Goal: Task Accomplishment & Management: Manage account settings

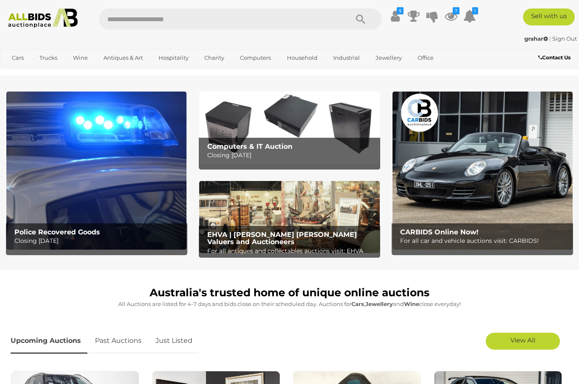
click at [457, 14] on icon at bounding box center [451, 15] width 13 height 15
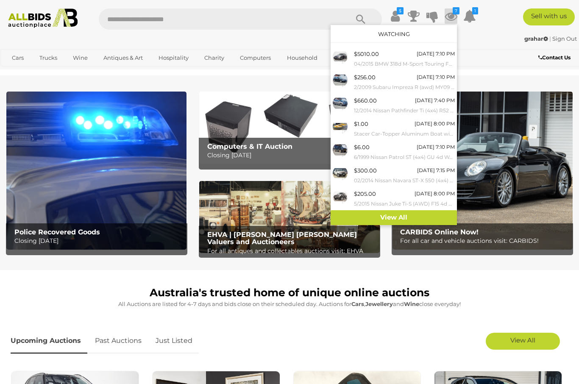
click at [430, 211] on link "View All" at bounding box center [394, 217] width 126 height 15
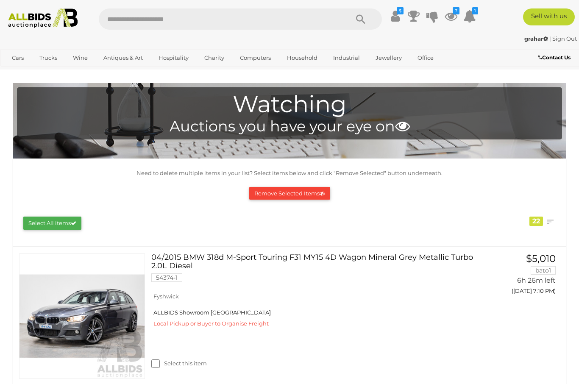
click at [470, 24] on icon at bounding box center [469, 15] width 13 height 15
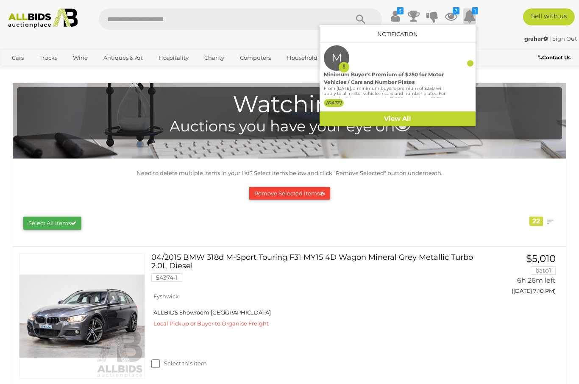
click at [415, 126] on link "View All" at bounding box center [398, 118] width 156 height 15
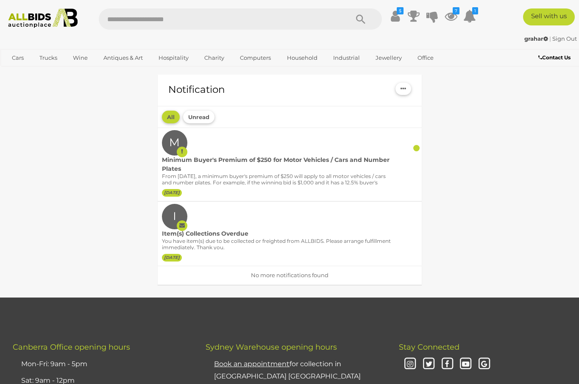
click at [300, 175] on p "From [DATE], a minimum buyer's premium of $250 will apply to all motor vehicles…" at bounding box center [277, 188] width 230 height 31
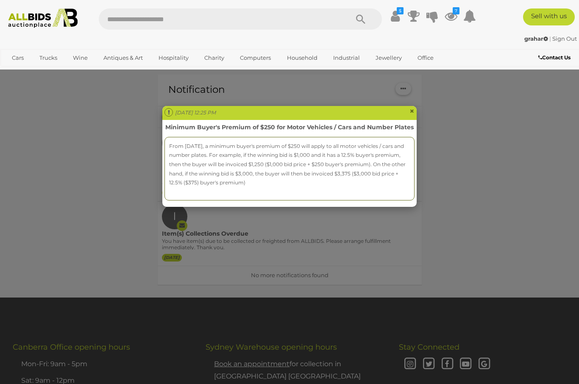
click at [412, 111] on span "×" at bounding box center [411, 111] width 5 height 10
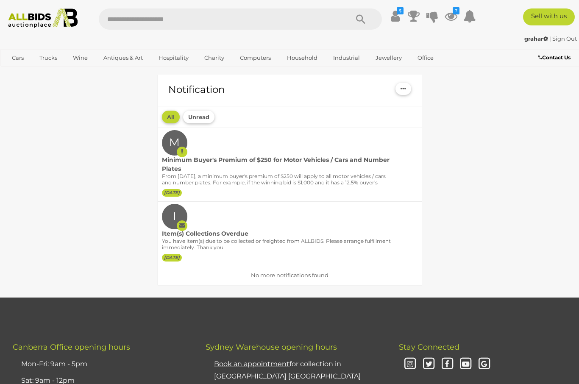
click at [457, 19] on icon at bounding box center [451, 15] width 13 height 15
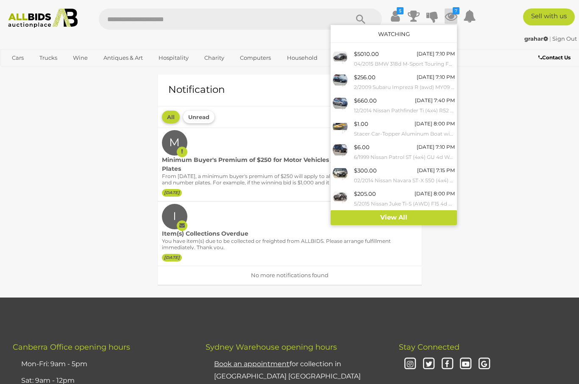
click at [418, 213] on link "View All" at bounding box center [394, 217] width 126 height 15
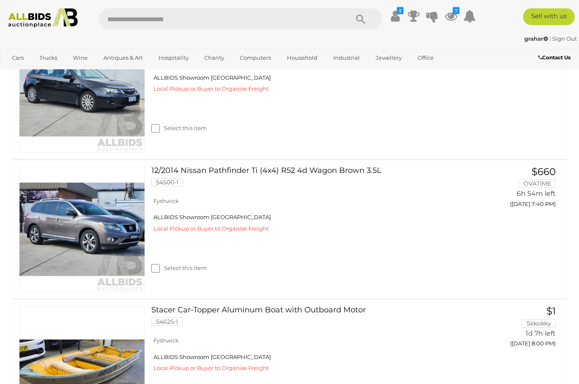
scroll to position [367, 0]
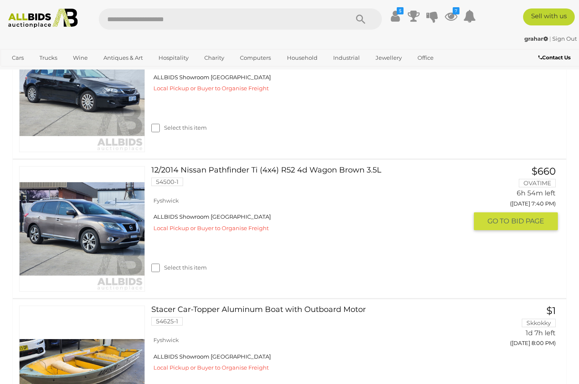
click at [517, 223] on span "BID PAGE" at bounding box center [527, 221] width 33 height 9
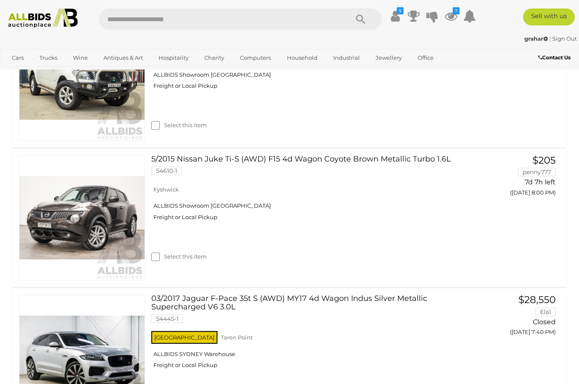
scroll to position [935, 0]
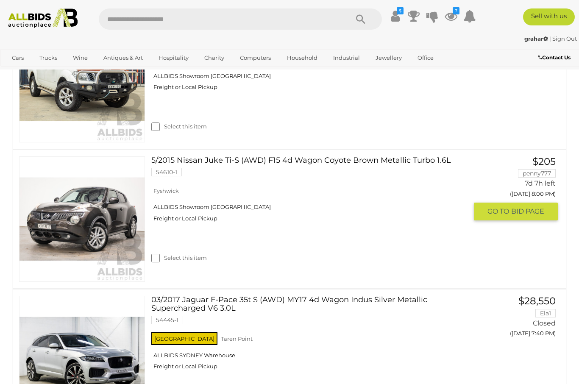
click at [81, 192] on link at bounding box center [82, 219] width 126 height 126
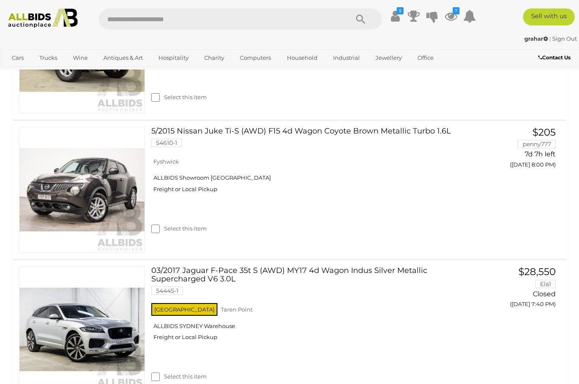
scroll to position [964, 0]
